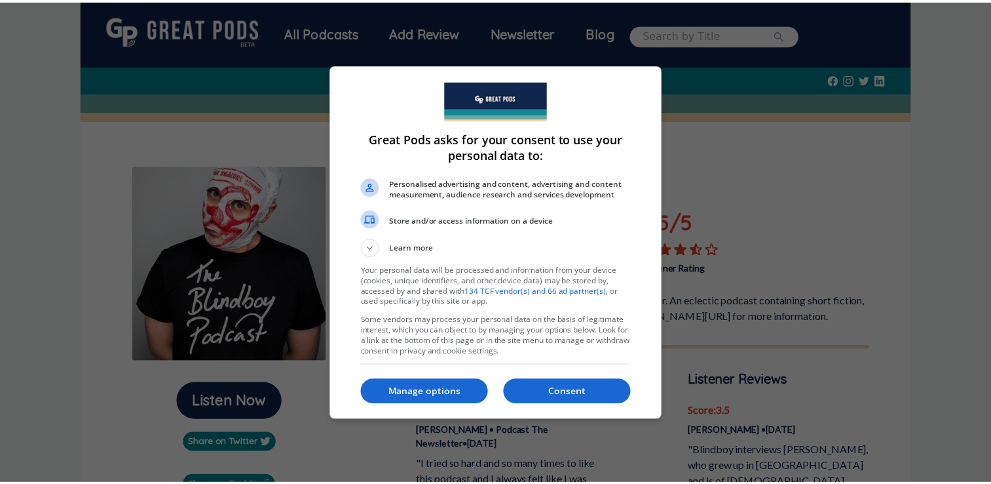
scroll to position [84, 0]
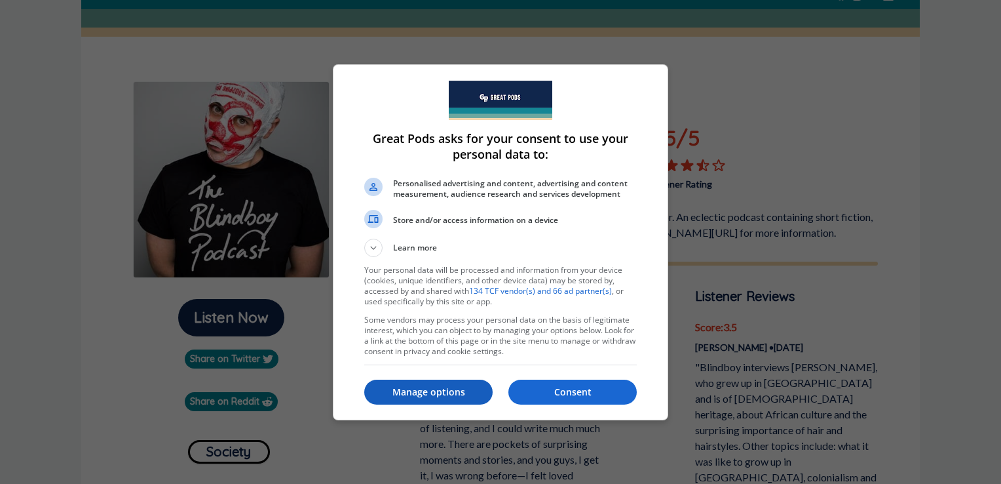
click at [451, 390] on p "Manage options" at bounding box center [428, 391] width 128 height 13
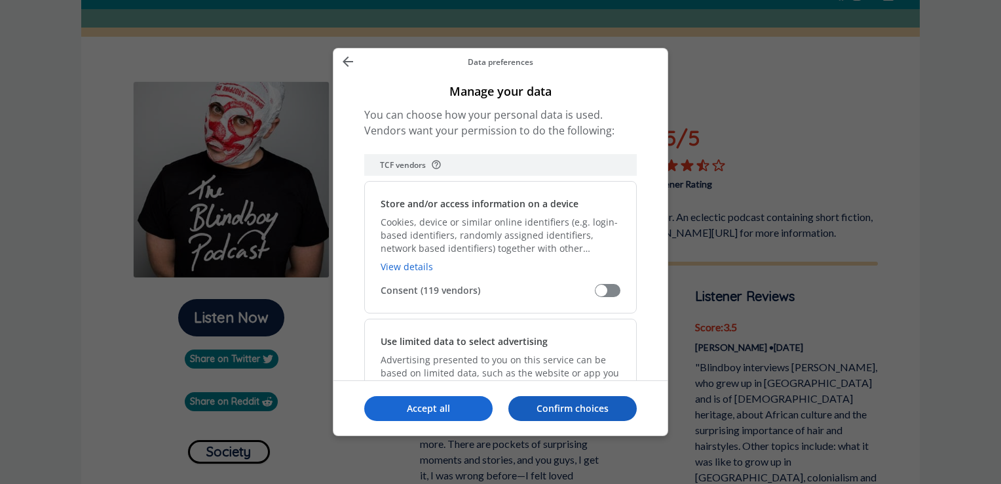
click at [533, 411] on p "Confirm choices" at bounding box center [572, 408] width 128 height 13
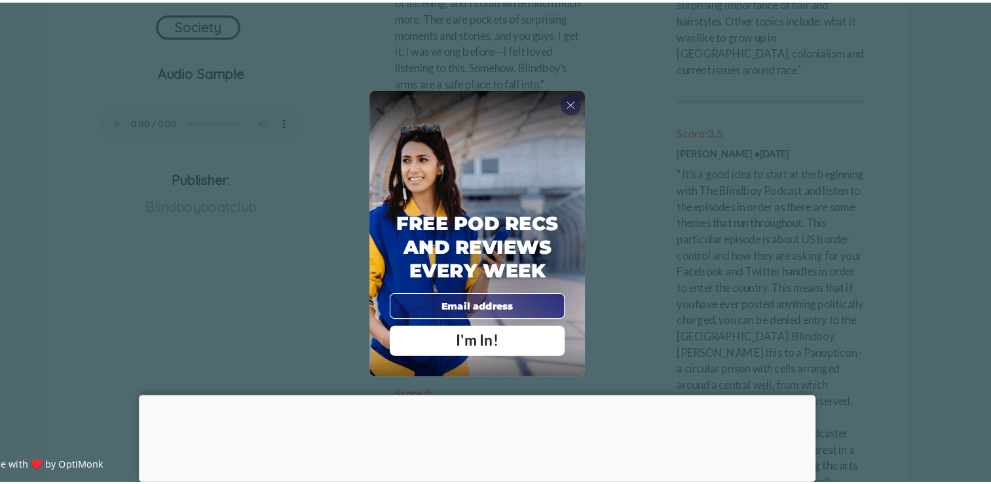
scroll to position [493, 0]
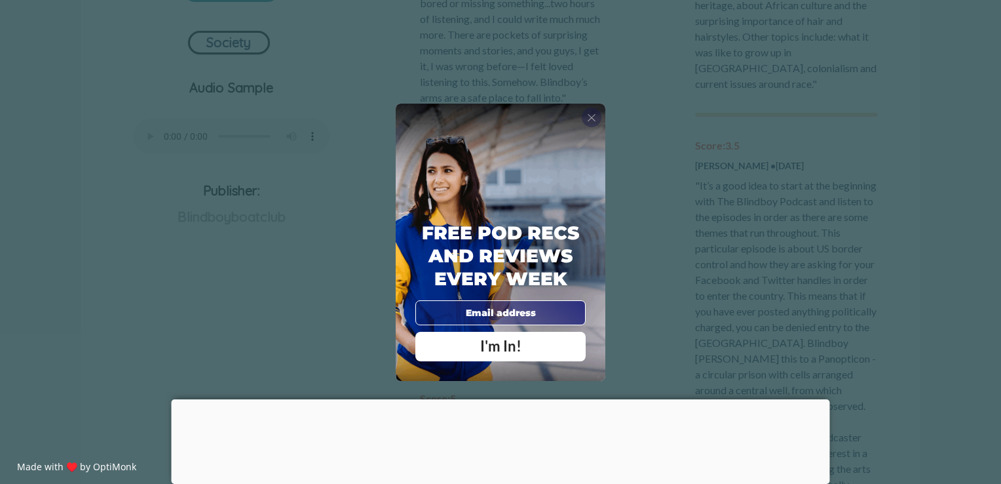
click at [583, 118] on div "X" at bounding box center [592, 117] width 20 height 20
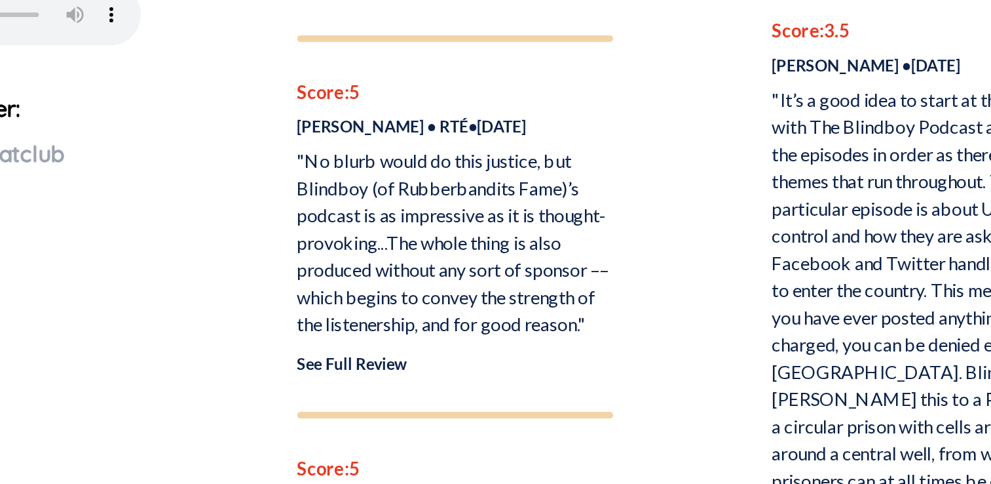
scroll to position [524, 0]
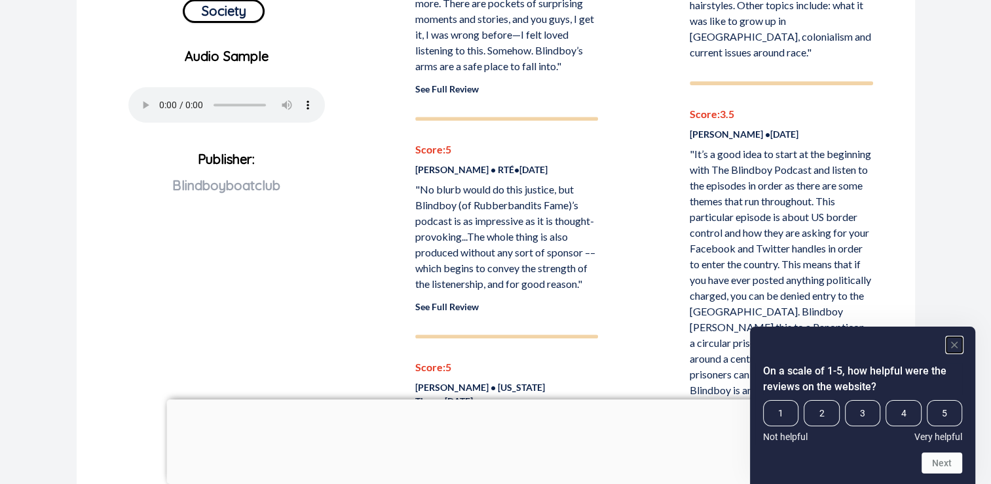
click at [951, 349] on rect "Hide survey" at bounding box center [955, 345] width 16 height 16
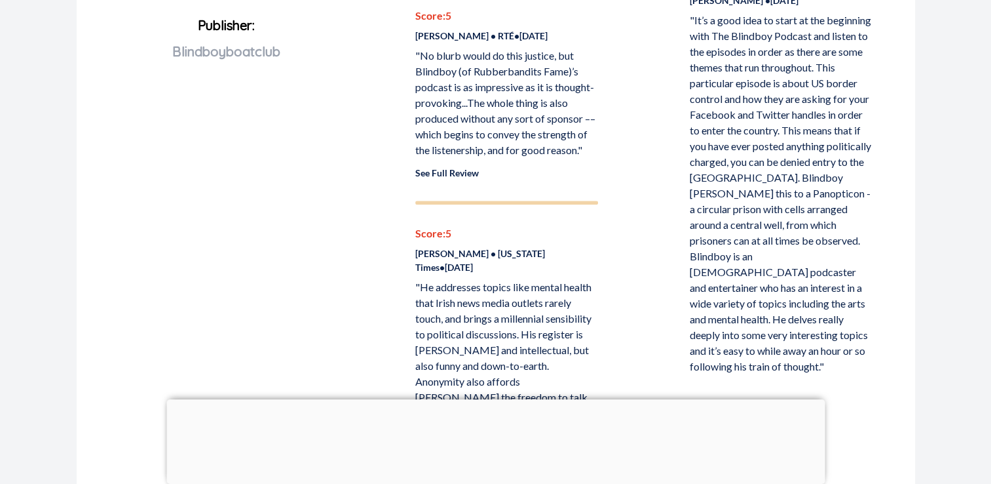
scroll to position [666, 0]
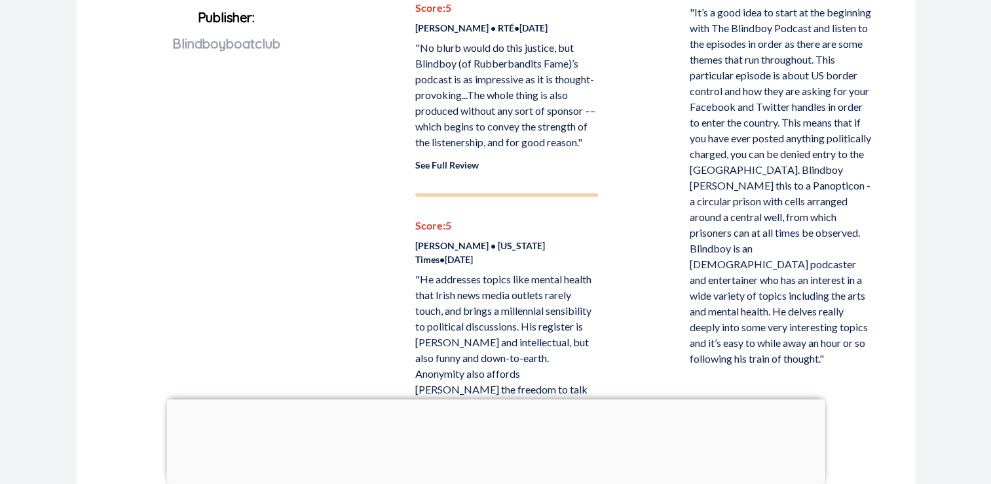
click at [489, 399] on div at bounding box center [495, 399] width 658 height 0
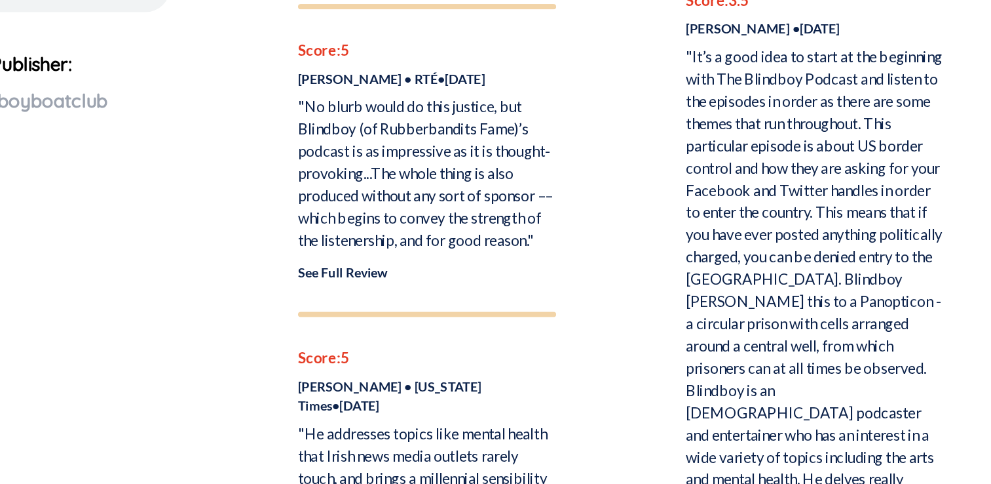
scroll to position [546, 0]
